Goal: Navigation & Orientation: Find specific page/section

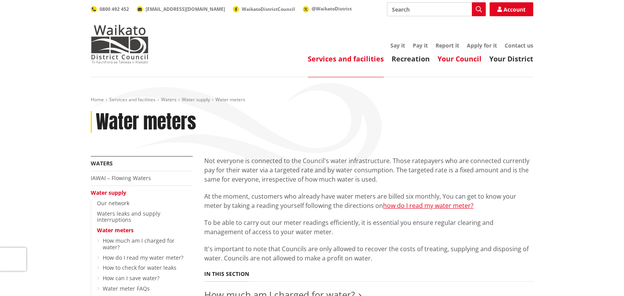
click at [448, 61] on link "Your Council" at bounding box center [460, 58] width 44 height 9
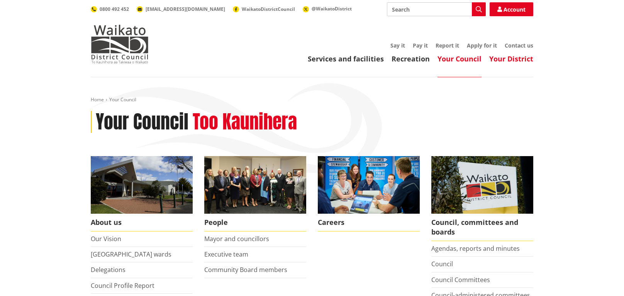
click at [501, 62] on link "Your District" at bounding box center [511, 58] width 44 height 9
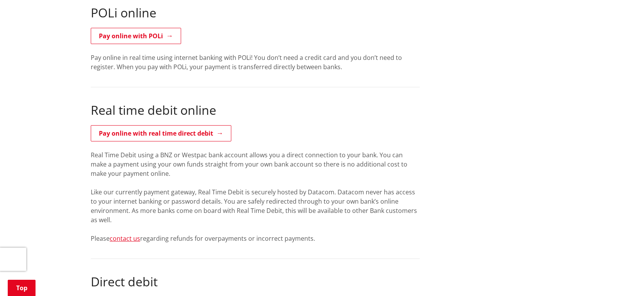
scroll to position [582, 0]
